Goal: Transaction & Acquisition: Purchase product/service

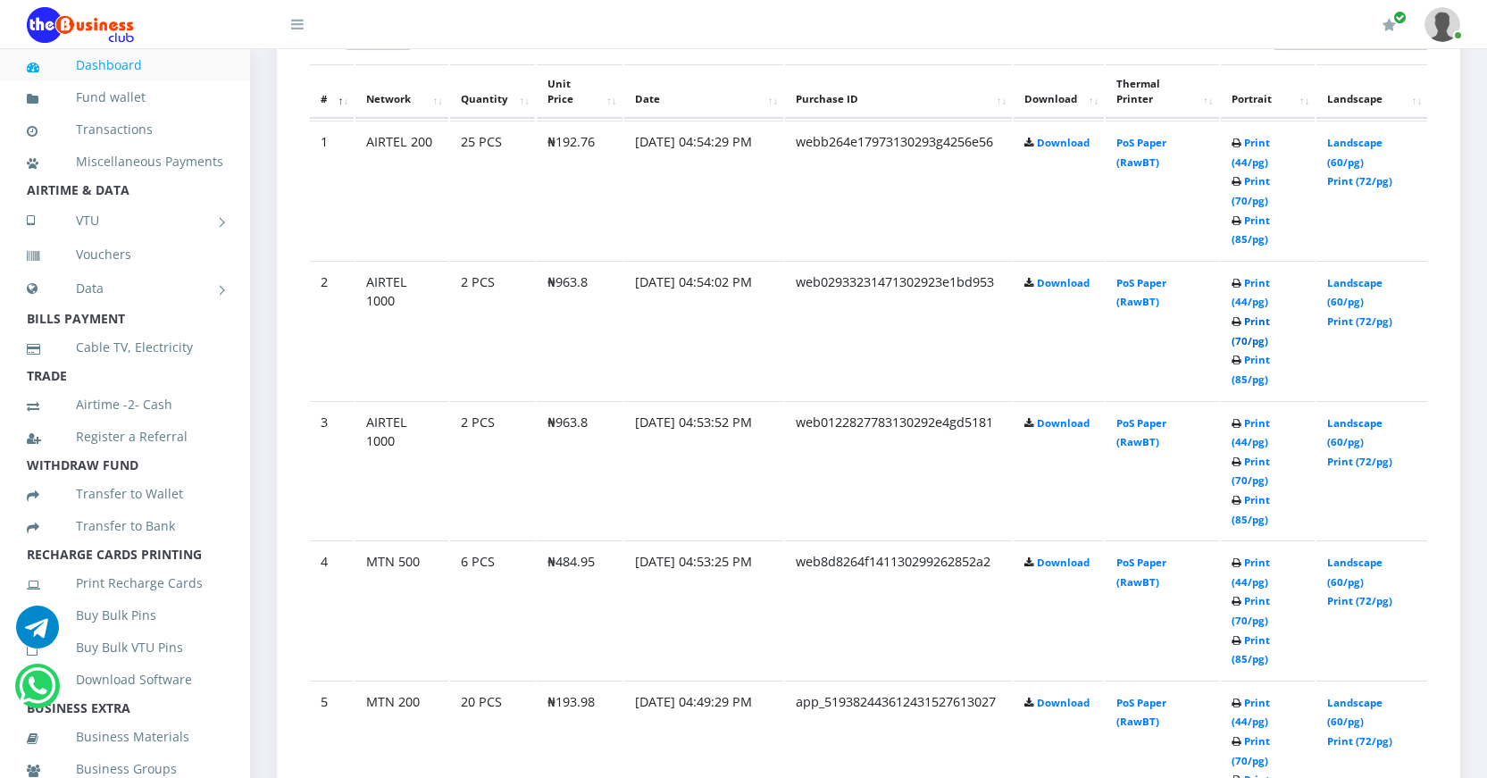
scroll to position [959, 0]
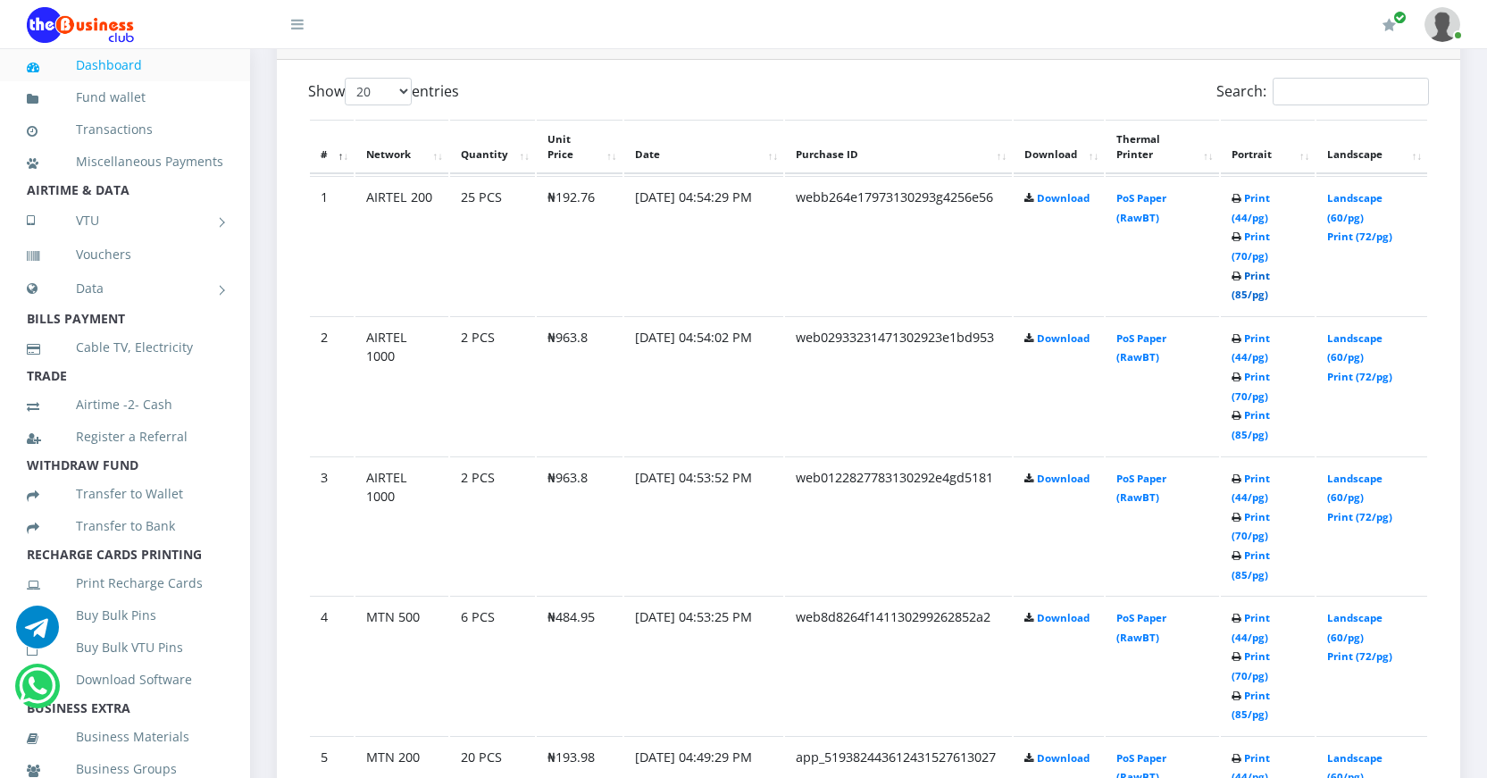
click at [1243, 292] on link "Print (85/pg)" at bounding box center [1251, 285] width 38 height 33
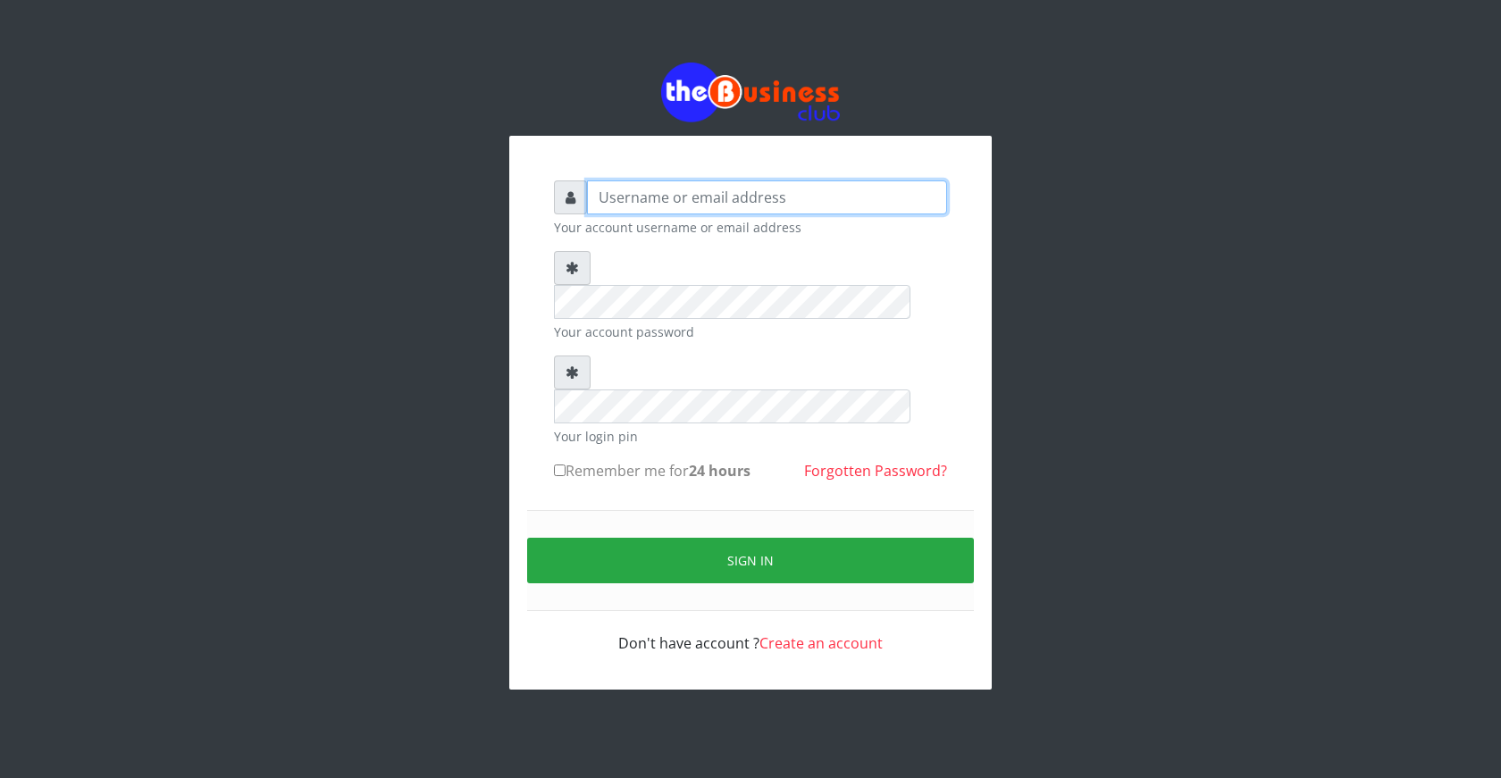
type input "ogooluwaireoluwa@gmail.com"
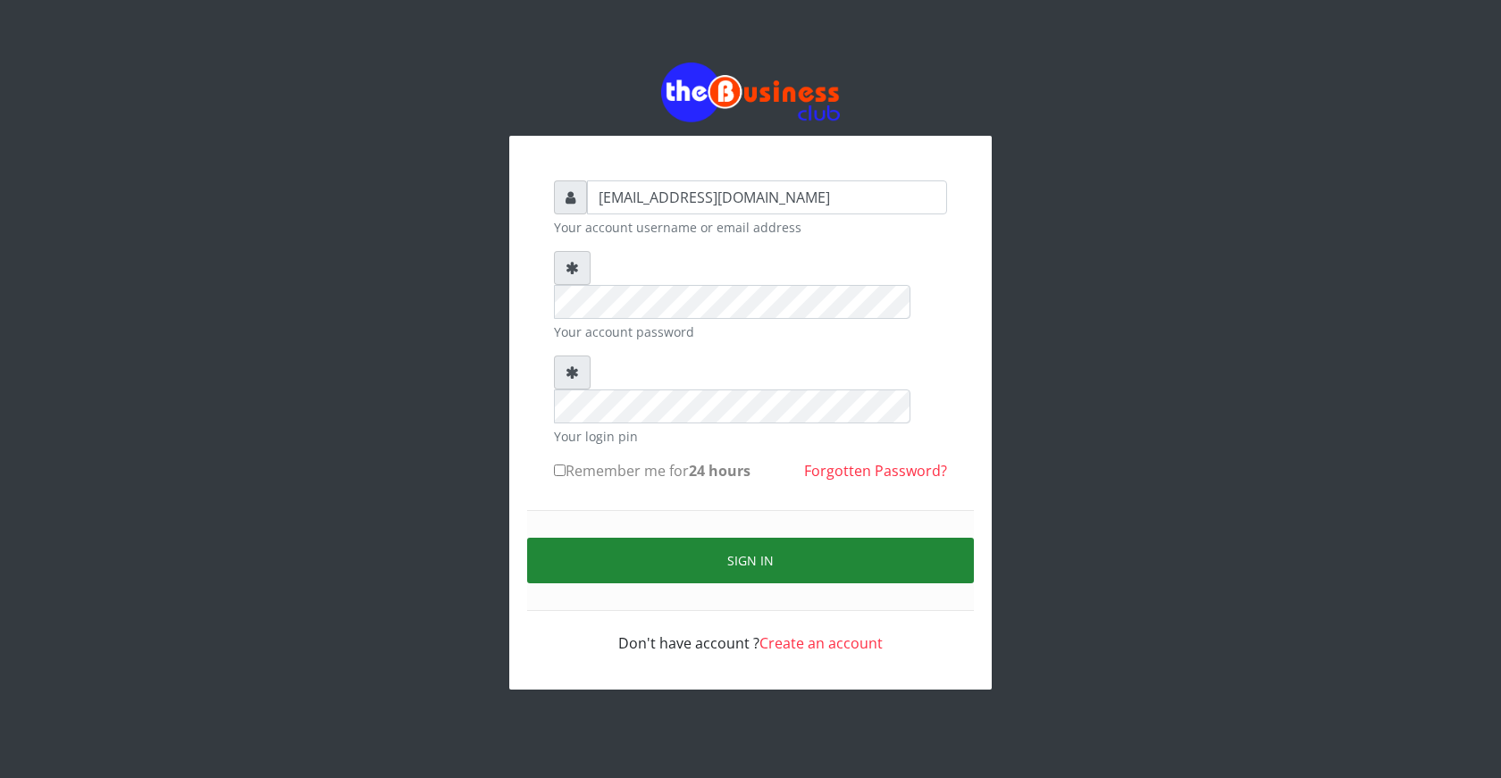
click at [757, 538] on button "Sign in" at bounding box center [750, 561] width 447 height 46
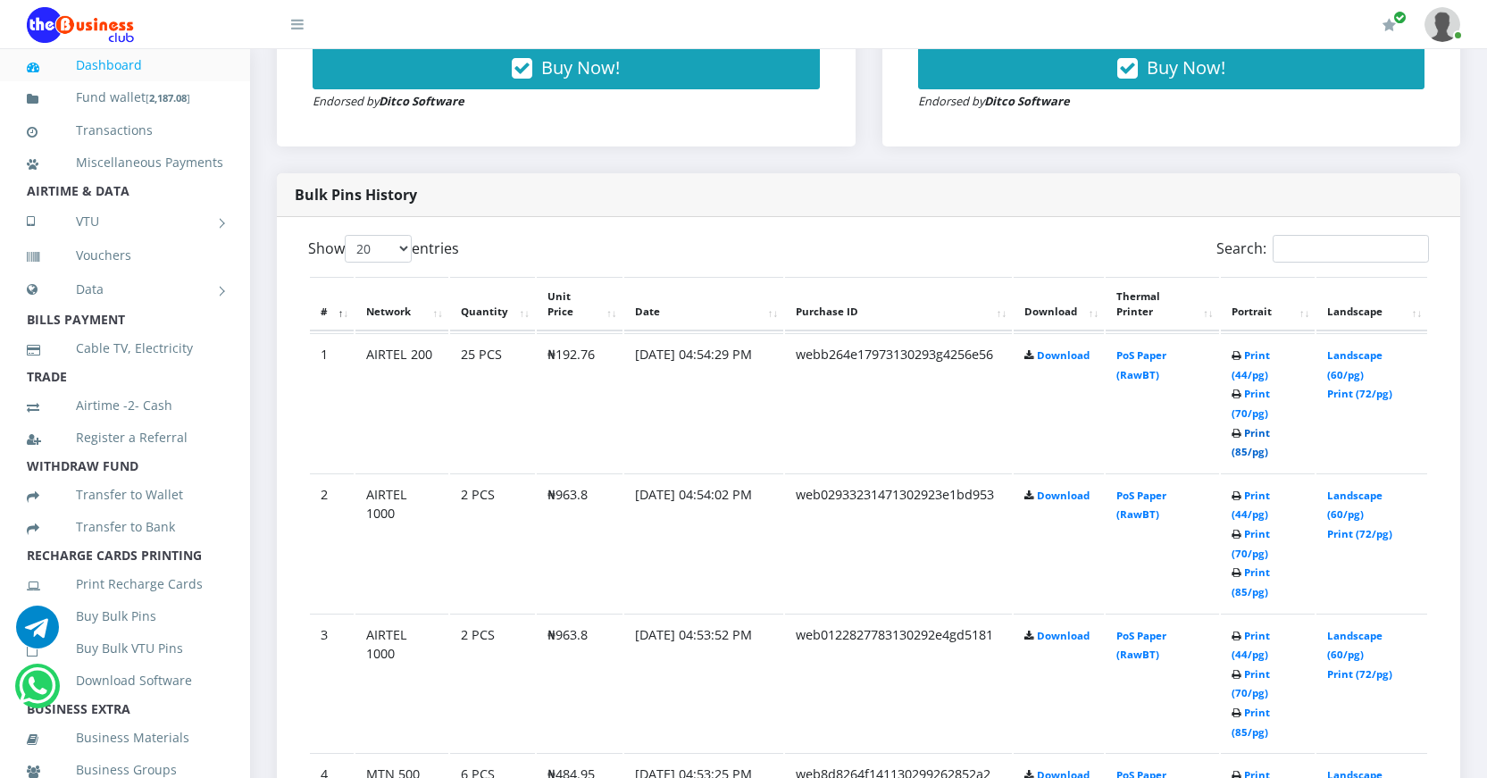
click at [1241, 450] on link "Print (85/pg)" at bounding box center [1251, 442] width 38 height 33
click at [1245, 592] on link "Print (85/pg)" at bounding box center [1251, 581] width 38 height 33
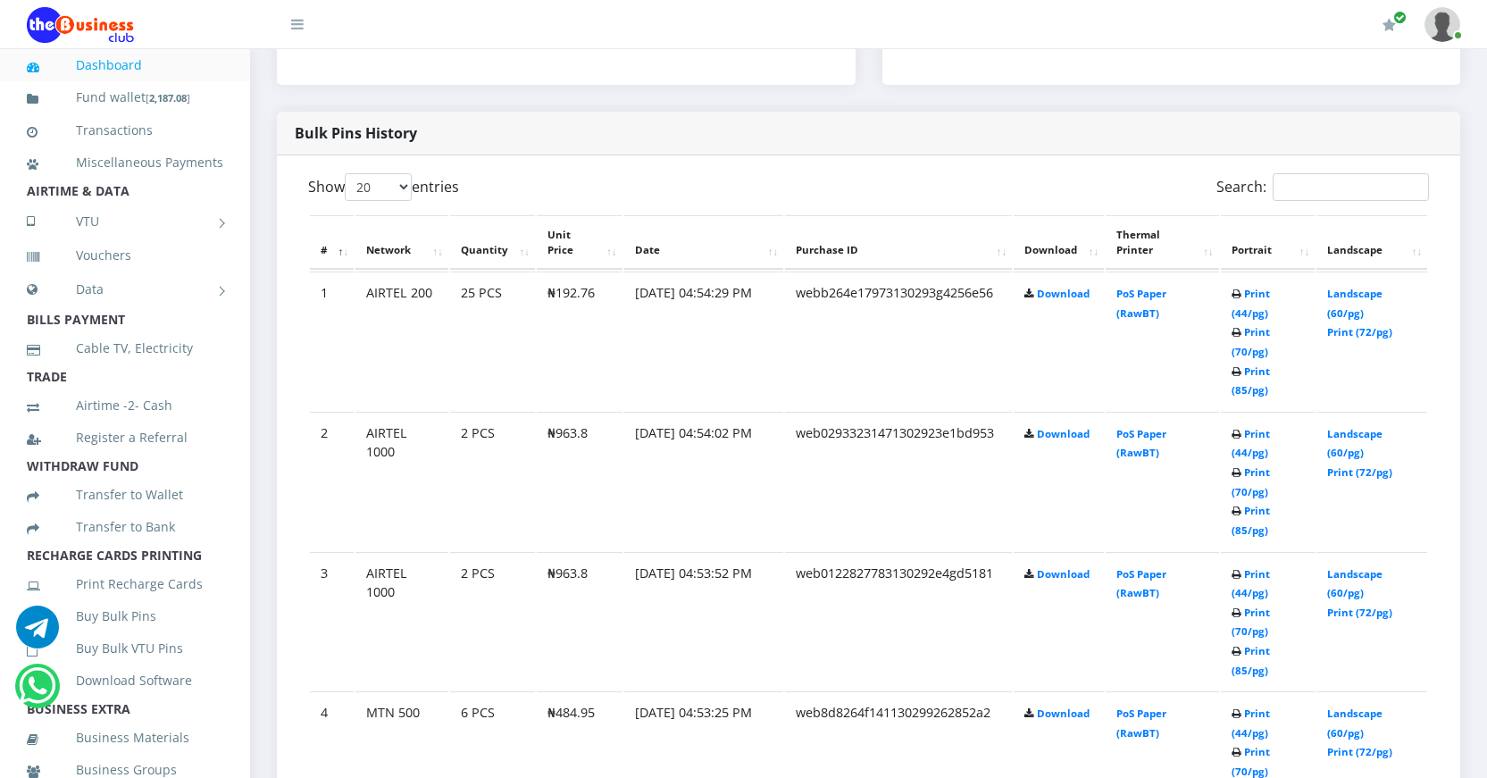
scroll to position [981, 0]
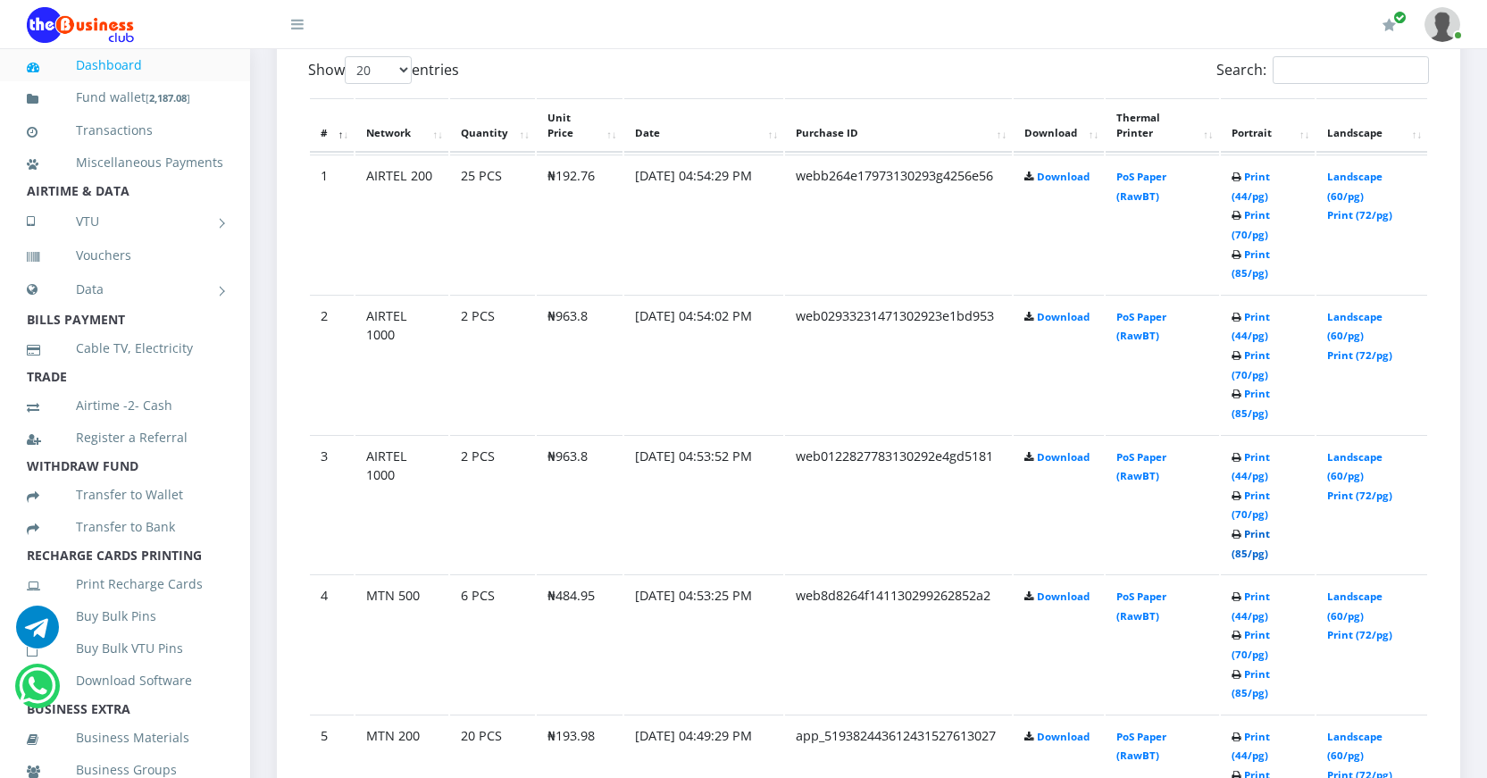
click at [1243, 551] on link "Print (85/pg)" at bounding box center [1251, 543] width 38 height 33
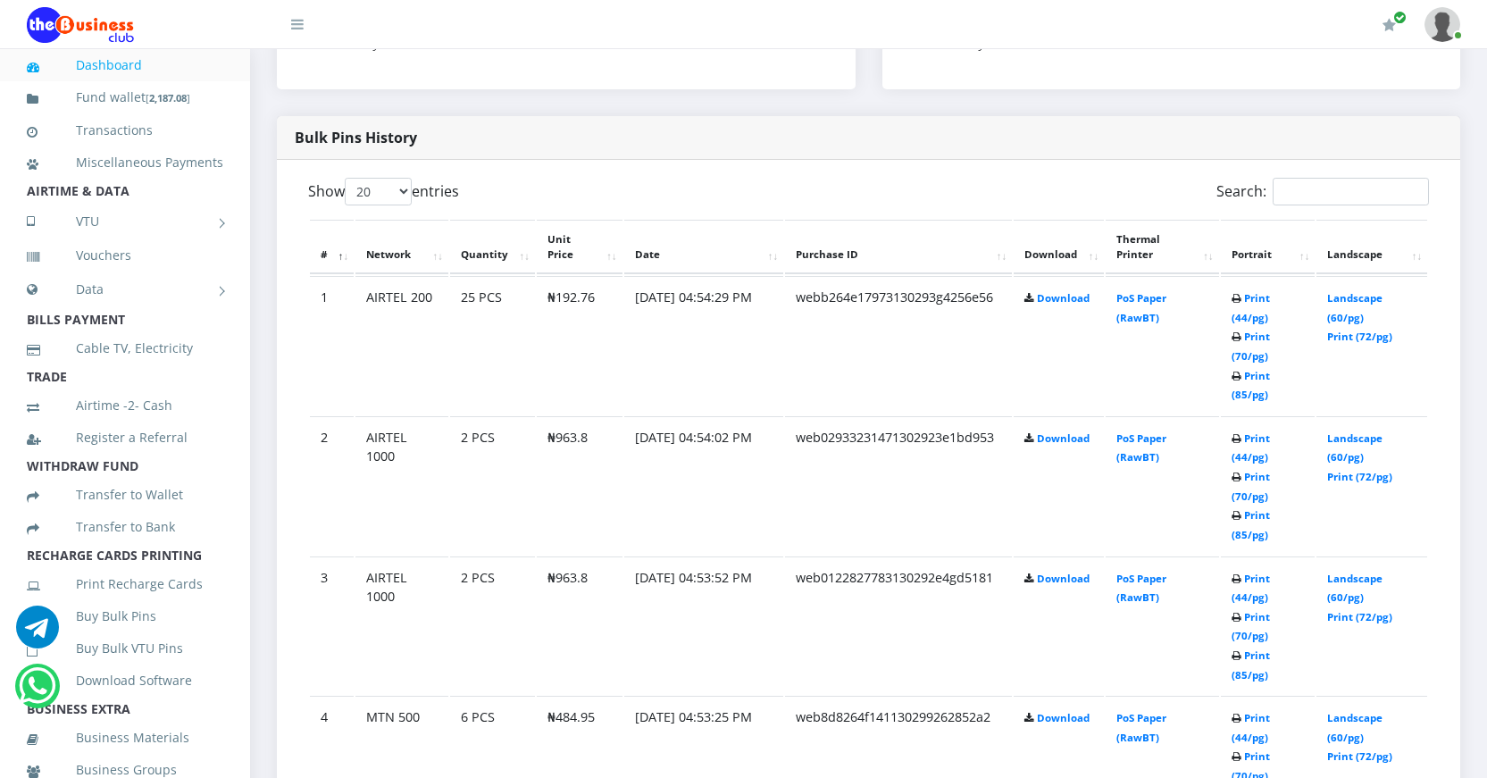
scroll to position [534, 0]
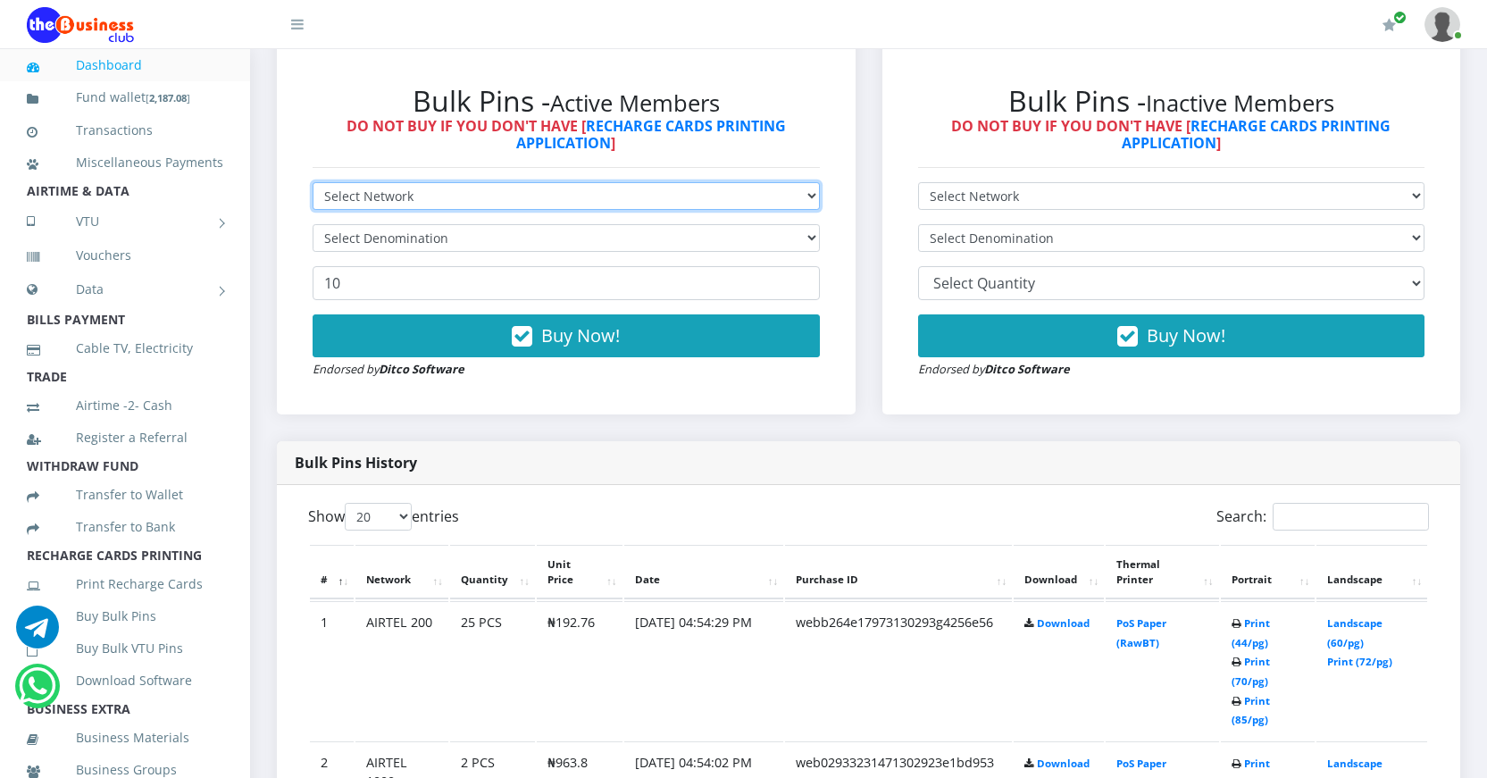
click at [516, 192] on select "Select Network MTN Globacom 9Mobile Airtel" at bounding box center [566, 196] width 507 height 28
select select "MTN"
click at [313, 182] on select "Select Network MTN Globacom 9Mobile Airtel" at bounding box center [566, 196] width 507 height 28
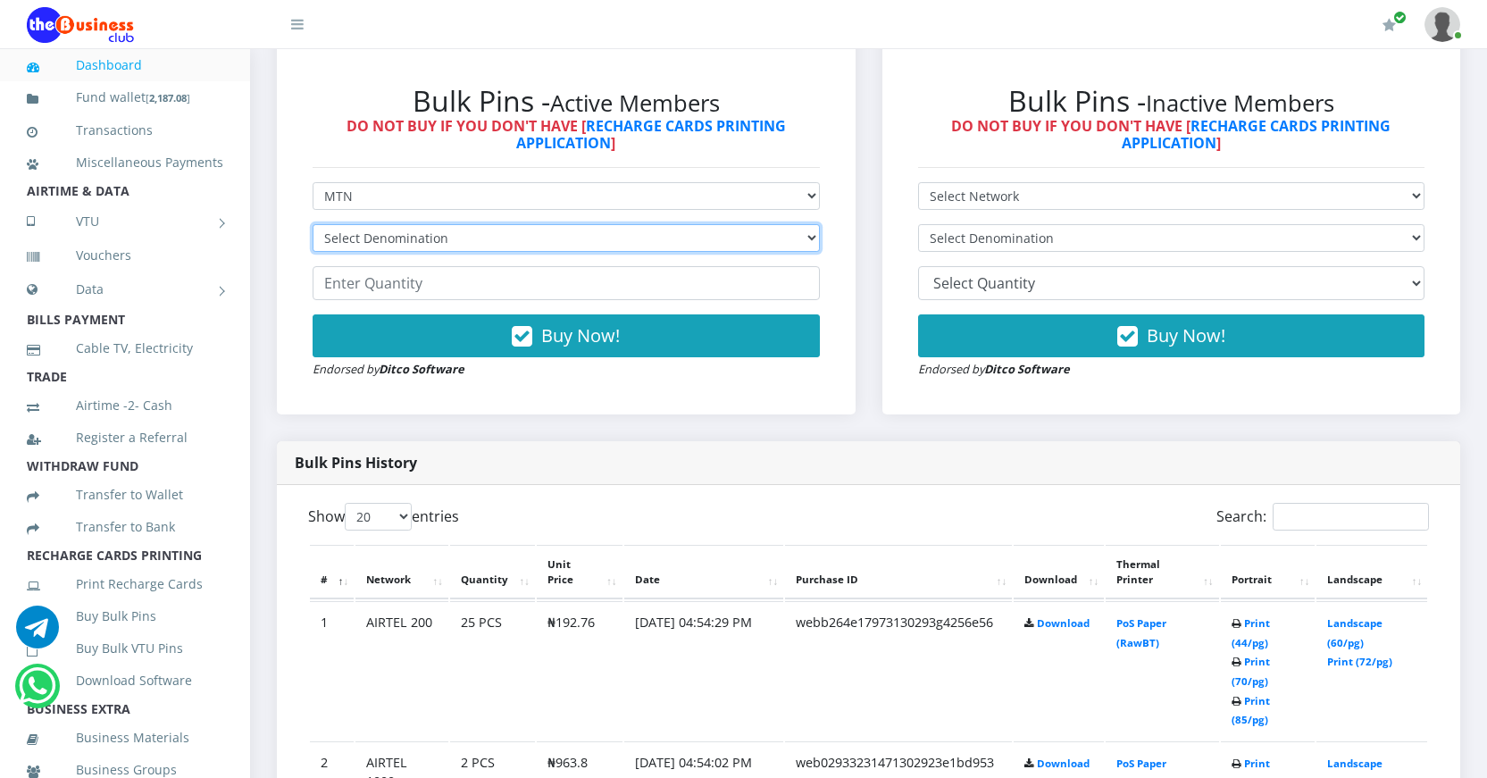
click at [506, 237] on select "Select Denomination MTN NGN100 - ₦96.99 MTN NGN200 - ₦193.98 MTN NGN400 - ₦387.…" at bounding box center [566, 238] width 507 height 28
select select "193.98-200"
click at [313, 224] on select "Select Denomination MTN NGN100 - ₦96.99 MTN NGN200 - ₦193.98 MTN NGN400 - ₦387.…" at bounding box center [566, 238] width 507 height 28
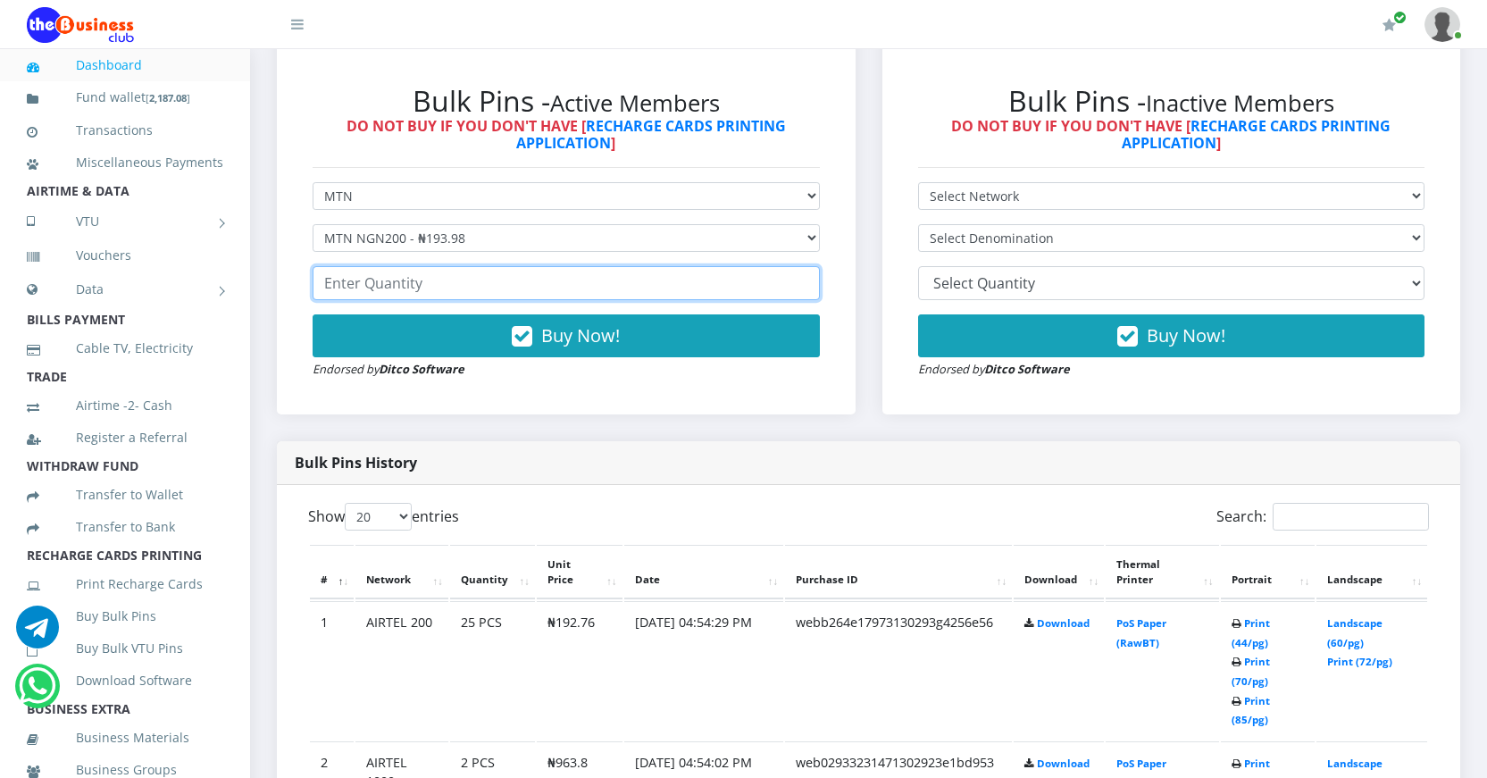
click at [406, 287] on input "number" at bounding box center [566, 283] width 507 height 34
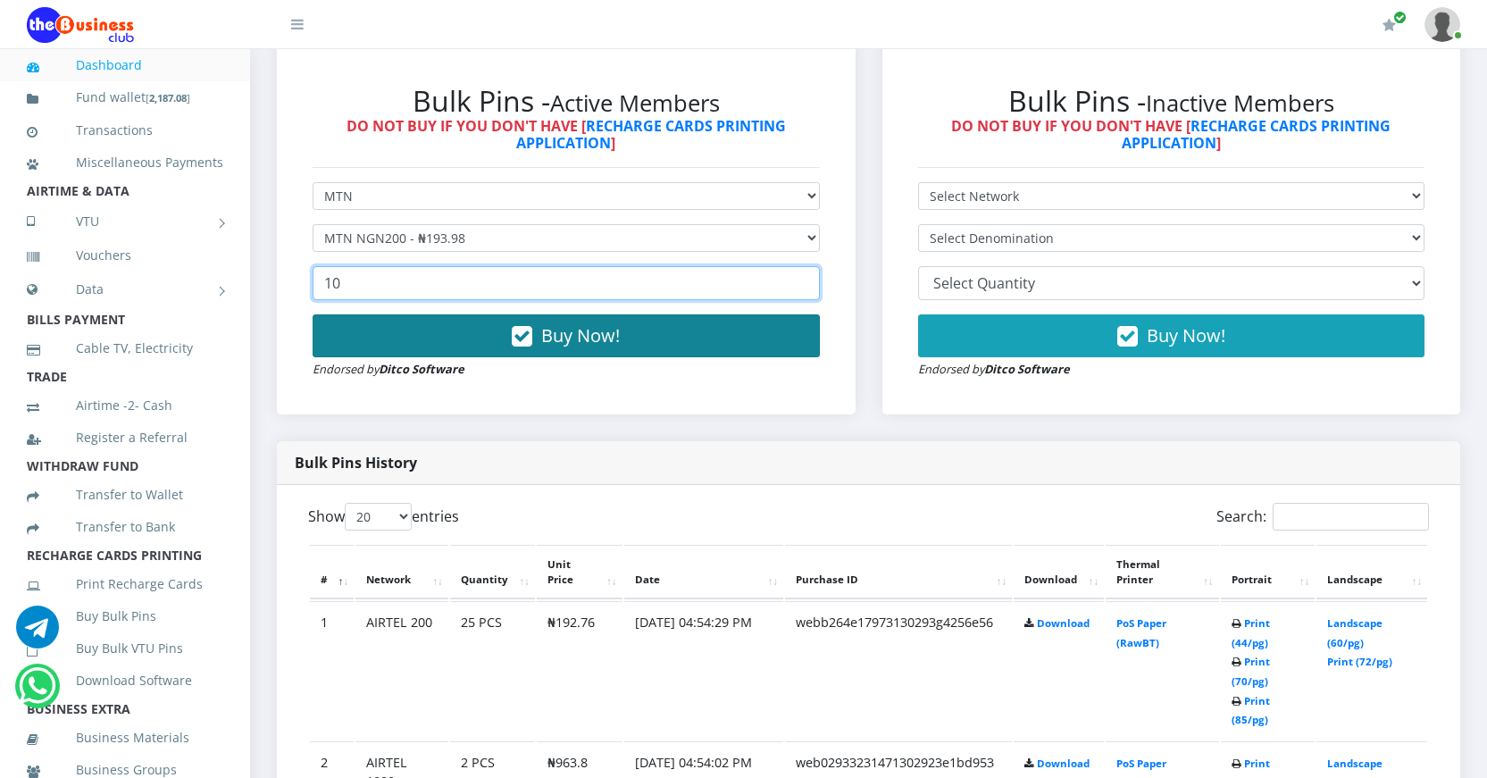
type input "10"
click at [523, 336] on icon "button" at bounding box center [522, 337] width 21 height 18
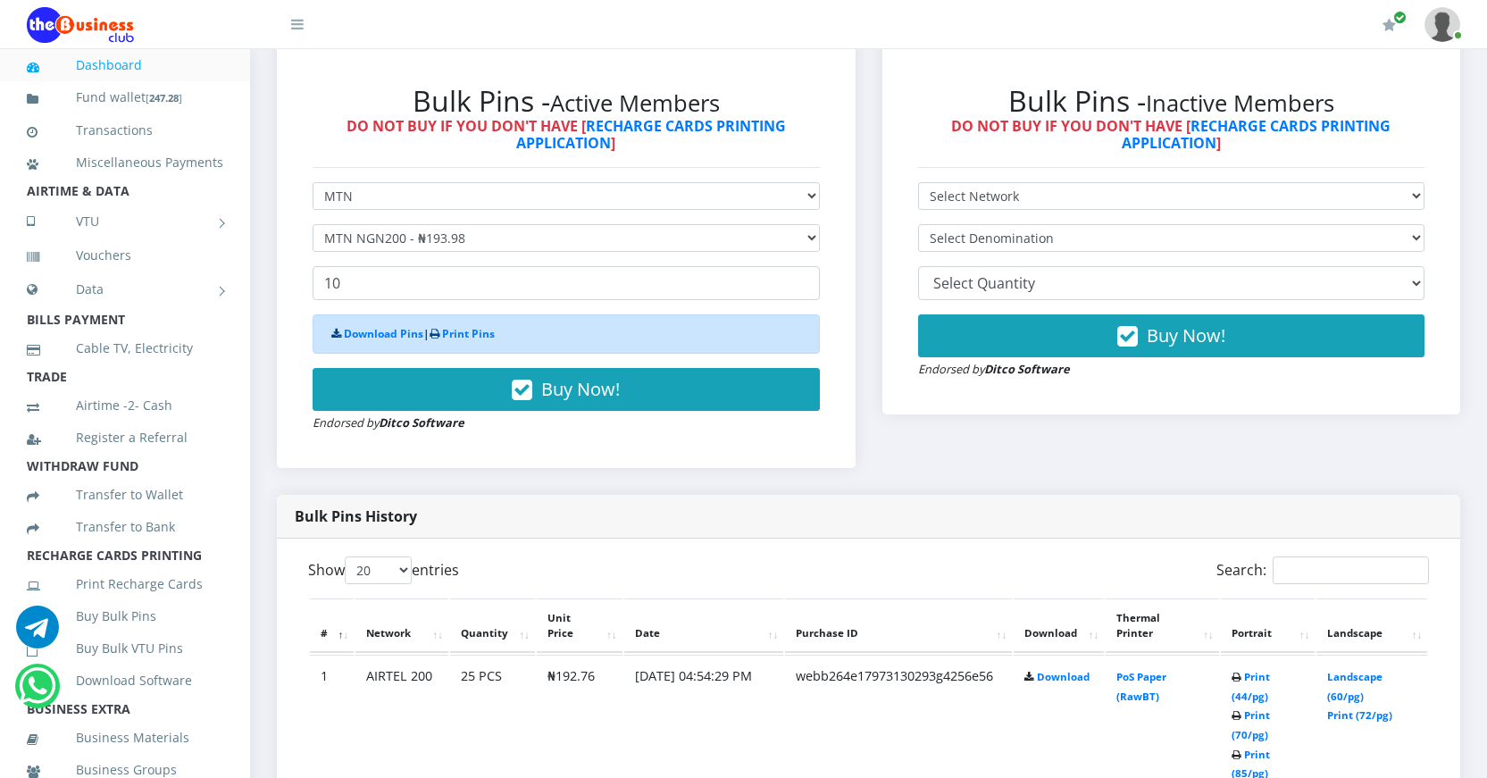
click at [118, 73] on link "Dashboard" at bounding box center [125, 65] width 197 height 41
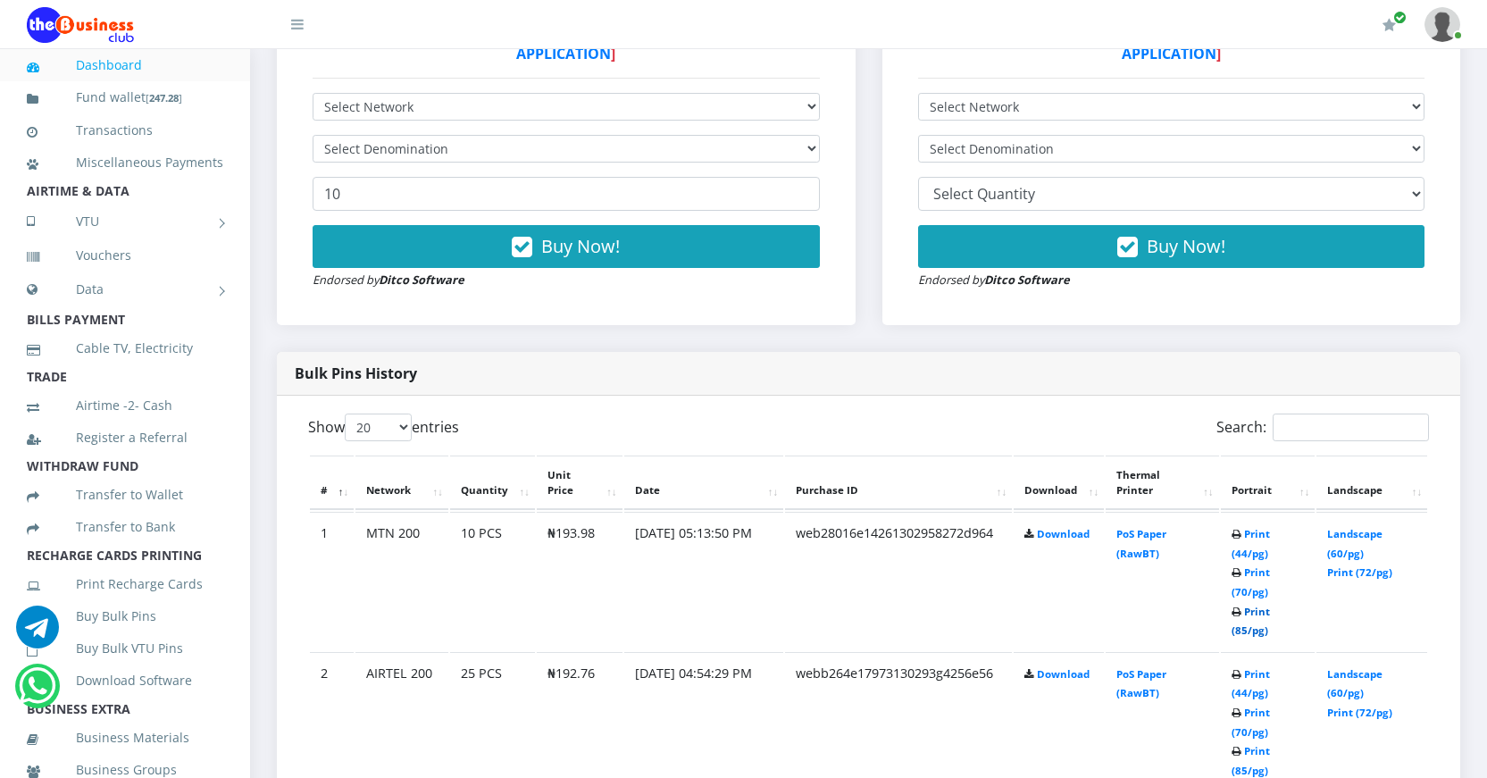
click at [1241, 630] on link "Print (85/pg)" at bounding box center [1251, 621] width 38 height 33
